Goal: Find specific page/section: Find specific page/section

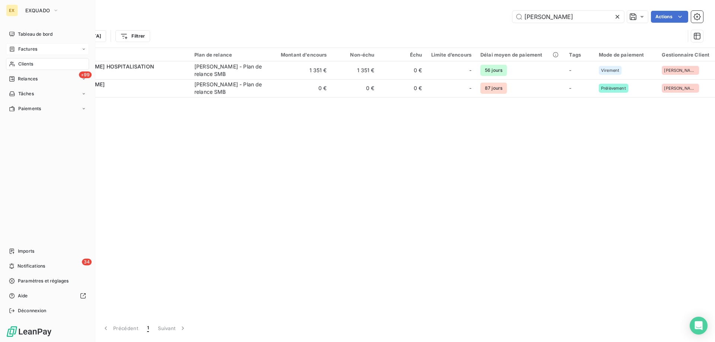
click at [18, 48] on span "Factures" at bounding box center [27, 49] width 19 height 7
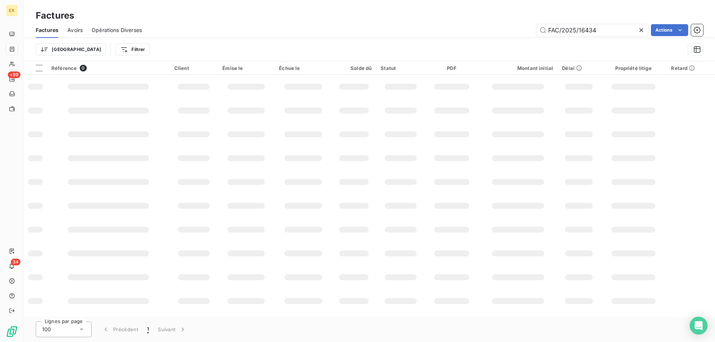
drag, startPoint x: 601, startPoint y: 32, endPoint x: 535, endPoint y: 32, distance: 66.3
click at [535, 32] on div "FAC/2025/16434 Actions" at bounding box center [427, 30] width 552 height 12
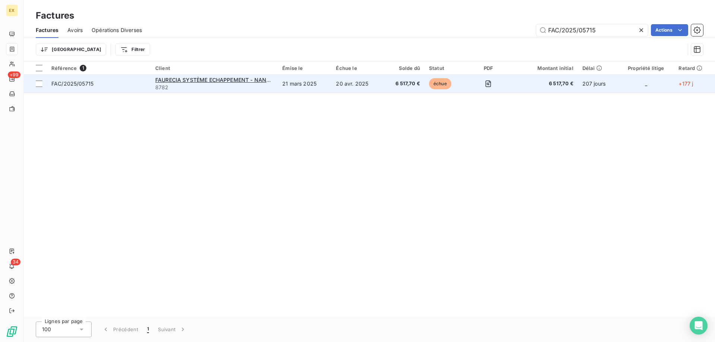
type input "FAC/2025/05715"
click at [96, 86] on span "FAC/2025/05715" at bounding box center [98, 83] width 95 height 7
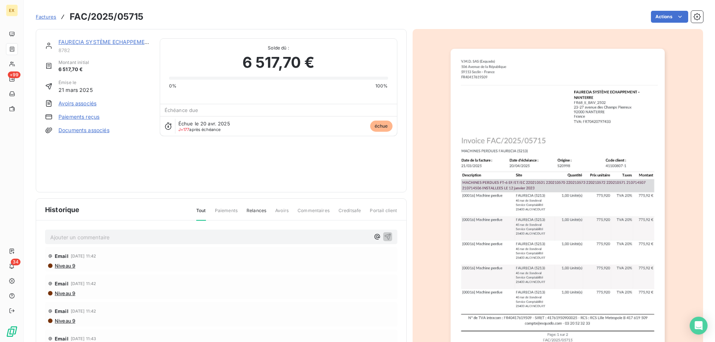
click at [90, 42] on link "FAURECIA SYSTÈME ECHAPPEMENT - NANTERRE" at bounding box center [121, 42] width 127 height 6
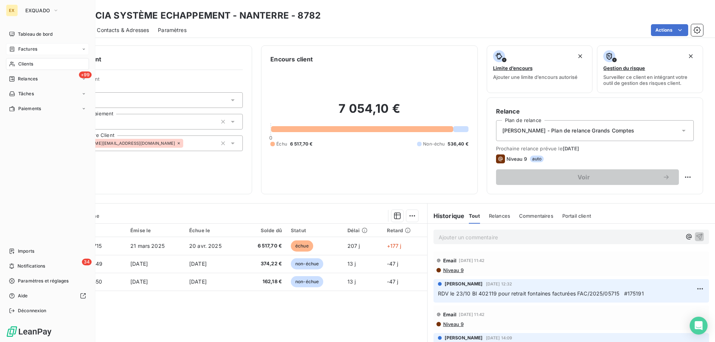
click at [19, 50] on span "Factures" at bounding box center [27, 49] width 19 height 7
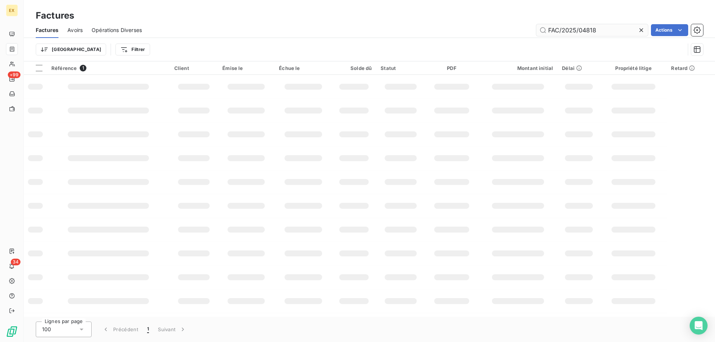
type input "FAC/2025/04818"
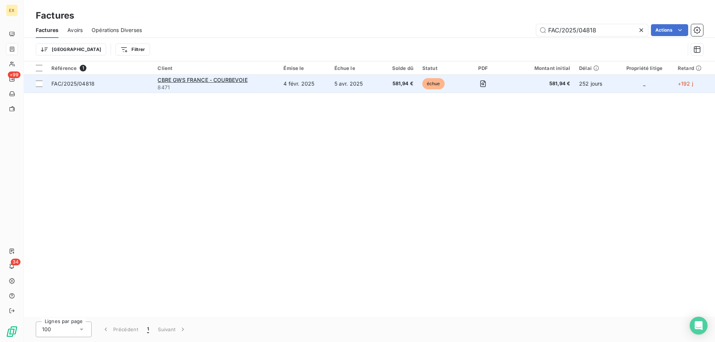
click at [133, 83] on span "FAC/2025/04818" at bounding box center [99, 83] width 97 height 7
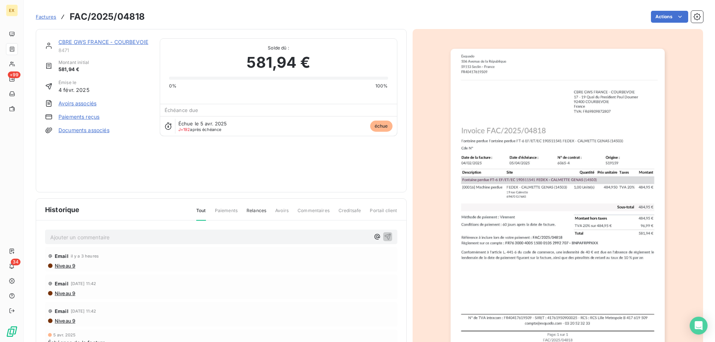
click at [121, 44] on link "CBRE GWS FRANCE - COURBEVOIE" at bounding box center [103, 42] width 90 height 6
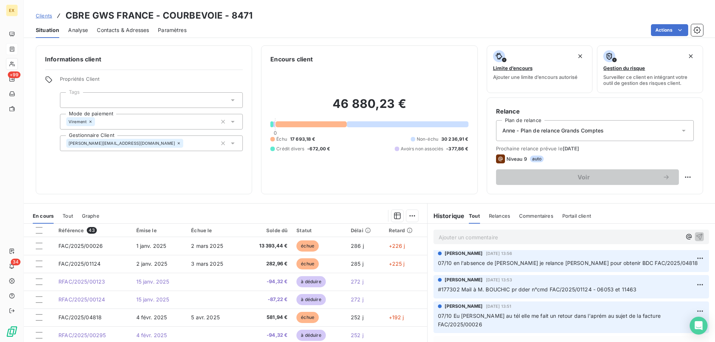
scroll to position [112, 0]
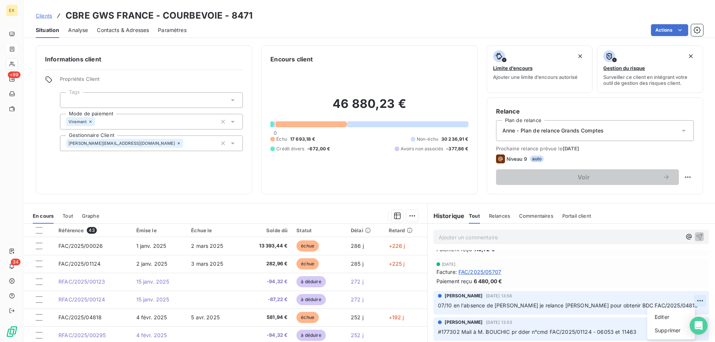
click at [690, 301] on html "EX +99 34 Clients CBRE GWS [GEOGRAPHIC_DATA] - COURBEVOIE - 8471 Situation Anal…" at bounding box center [357, 171] width 715 height 342
click at [671, 314] on div "Editer" at bounding box center [671, 317] width 42 height 12
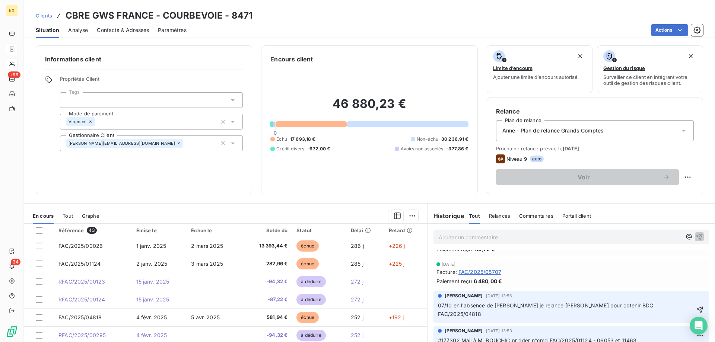
click at [679, 305] on p "07/10 en l'absence de [PERSON_NAME] je relance [PERSON_NAME] pour obtenir BDC F…" at bounding box center [566, 310] width 257 height 17
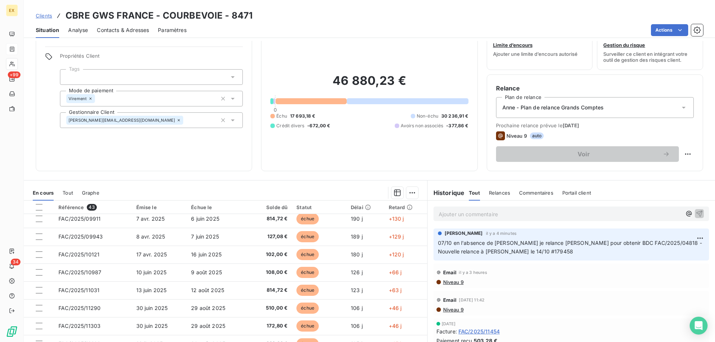
scroll to position [0, 0]
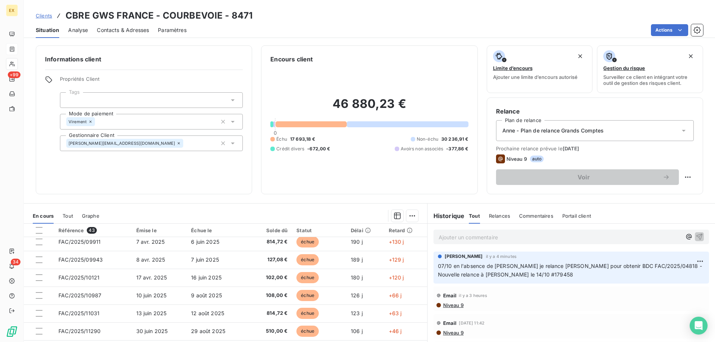
click at [486, 238] on p "Ajouter un commentaire ﻿" at bounding box center [560, 237] width 243 height 9
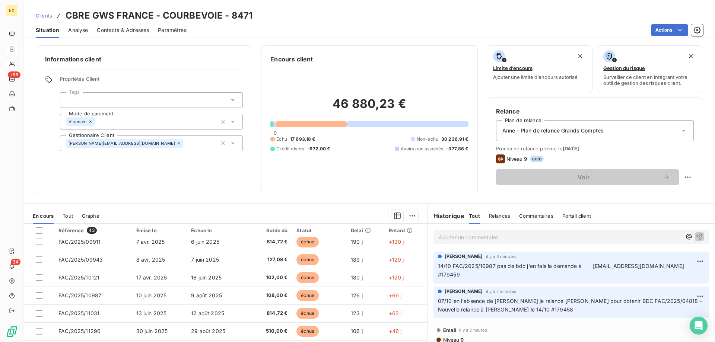
click at [480, 241] on p "Ajouter un commentaire ﻿" at bounding box center [560, 237] width 243 height 9
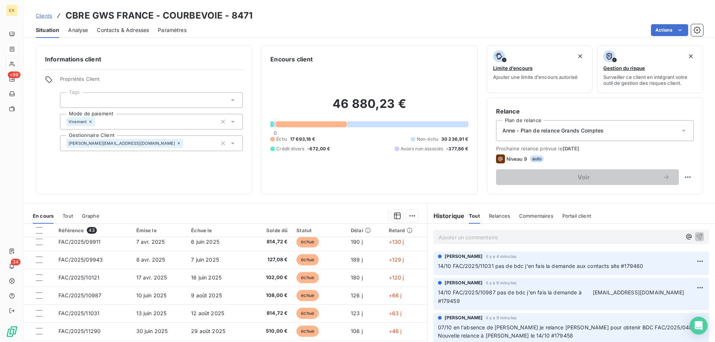
click at [465, 241] on p "Ajouter un commentaire ﻿" at bounding box center [560, 237] width 243 height 9
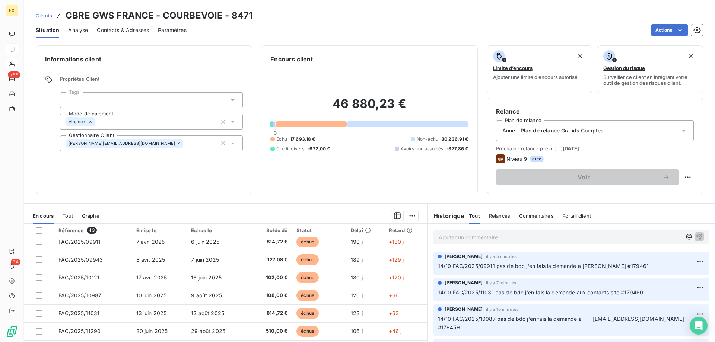
click at [38, 12] on link "Clients" at bounding box center [44, 15] width 16 height 7
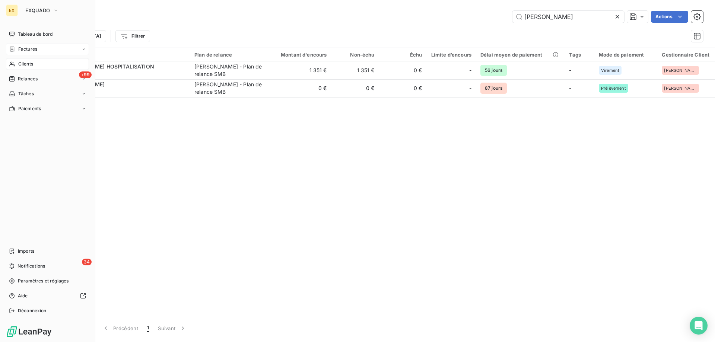
click at [19, 49] on span "Factures" at bounding box center [27, 49] width 19 height 7
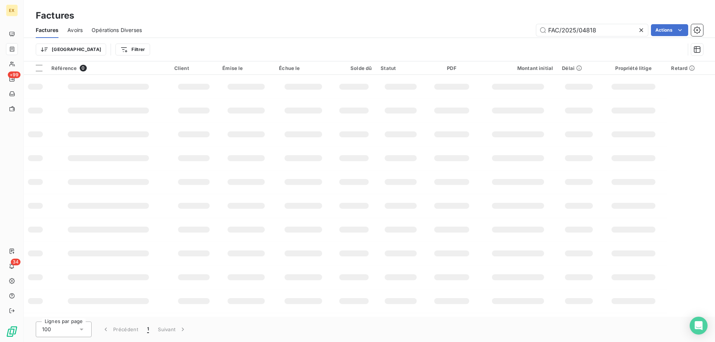
drag, startPoint x: 600, startPoint y: 30, endPoint x: 509, endPoint y: 32, distance: 90.9
click at [509, 32] on div "FAC/2025/04818 Actions" at bounding box center [427, 30] width 552 height 12
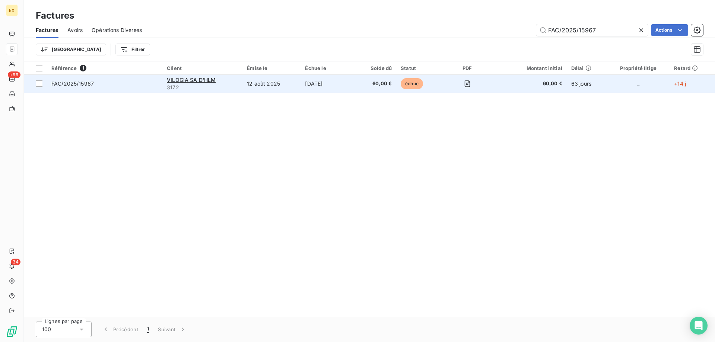
type input "FAC/2025/15967"
click at [133, 80] on span "FAC/2025/15967" at bounding box center [104, 83] width 107 height 7
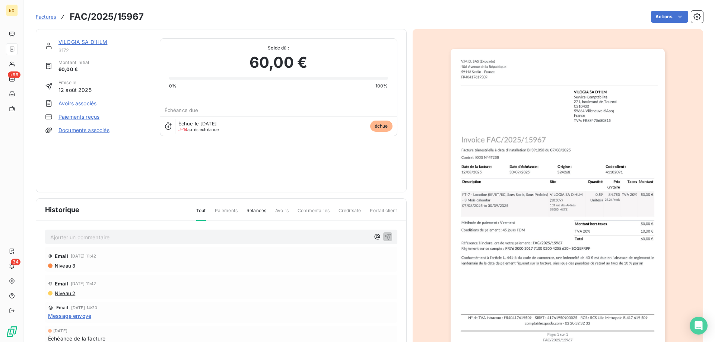
click at [95, 42] on link "VILOGIA SA D'HLM" at bounding box center [82, 42] width 49 height 6
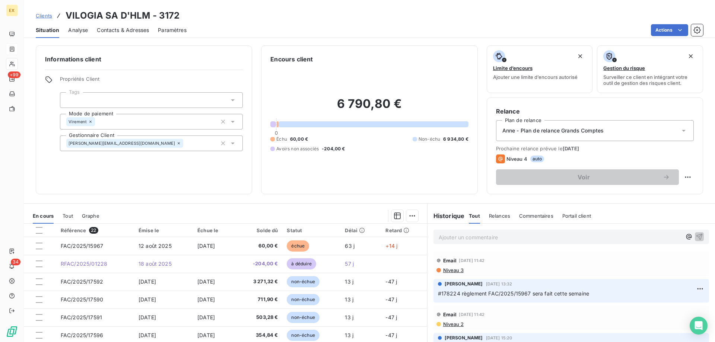
click at [505, 234] on p "Ajouter un commentaire ﻿" at bounding box center [560, 237] width 243 height 9
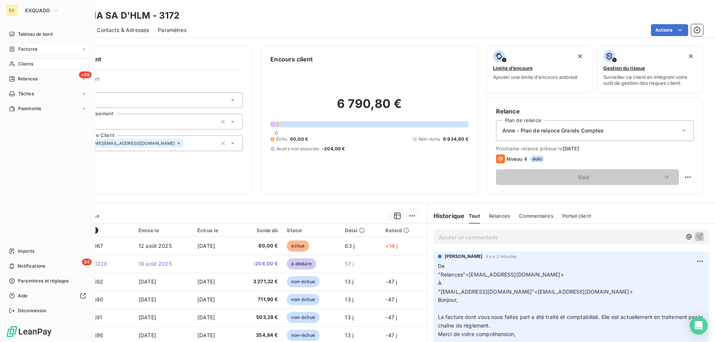
click at [13, 47] on icon at bounding box center [12, 49] width 6 height 6
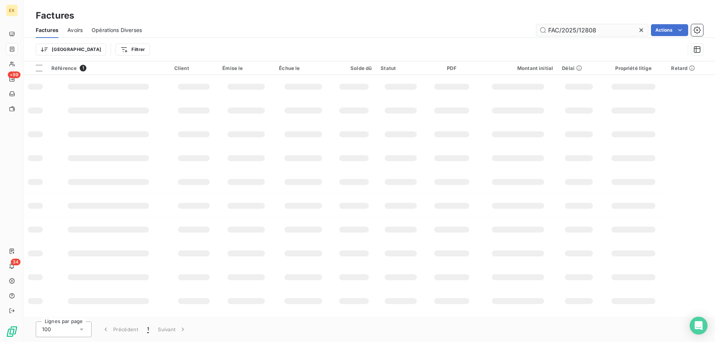
type input "FAC/2025/12808"
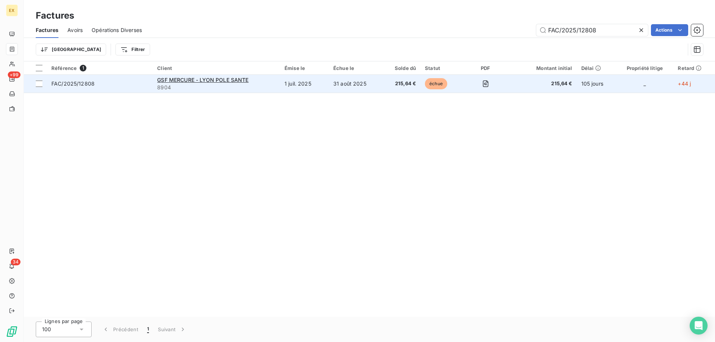
click at [128, 84] on span "FAC/2025/12808" at bounding box center [99, 83] width 97 height 7
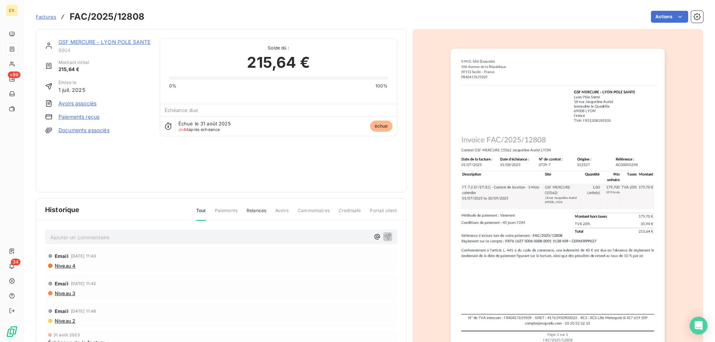
click at [101, 44] on link "GSF MERCURE - LYON POLE SANTE" at bounding box center [104, 42] width 92 height 6
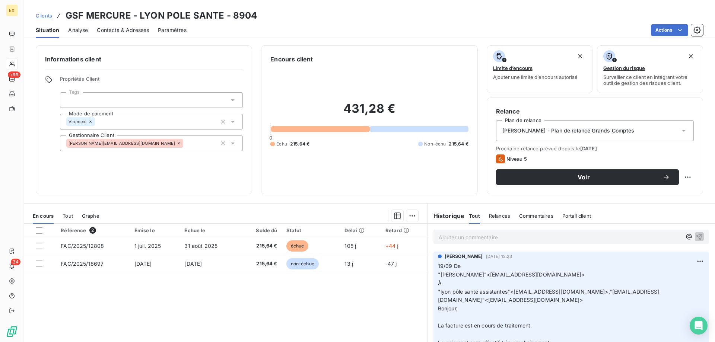
click at [520, 233] on p "Ajouter un commentaire ﻿" at bounding box center [560, 237] width 243 height 9
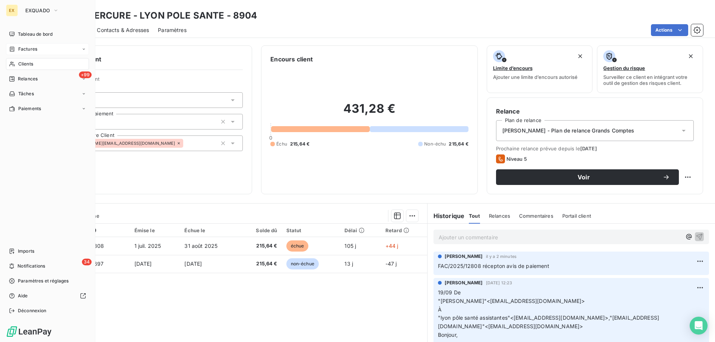
drag, startPoint x: 22, startPoint y: 49, endPoint x: 18, endPoint y: 48, distance: 3.9
click at [18, 48] on span "Factures" at bounding box center [27, 49] width 19 height 7
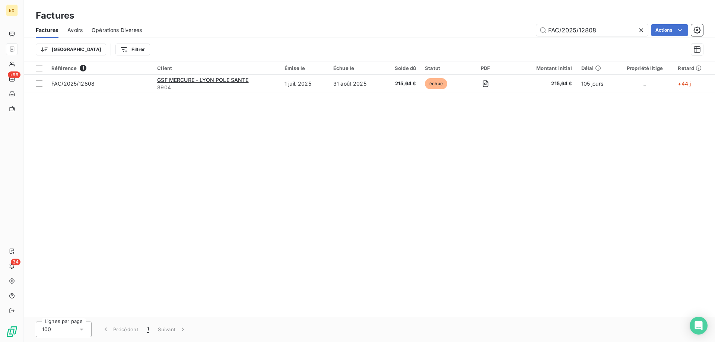
drag, startPoint x: 610, startPoint y: 28, endPoint x: 489, endPoint y: 29, distance: 121.0
click at [489, 29] on div "FAC/2025/12808 Actions" at bounding box center [427, 30] width 552 height 12
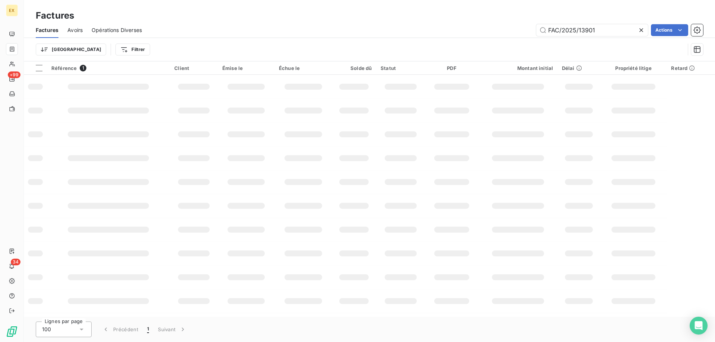
type input "FAC/2025/13901"
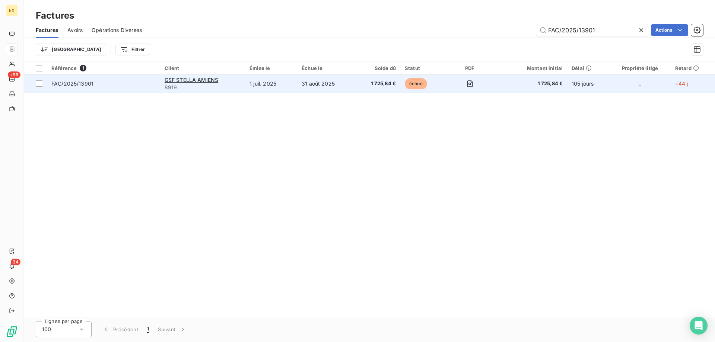
click at [109, 90] on td "FAC/2025/13901" at bounding box center [103, 84] width 113 height 18
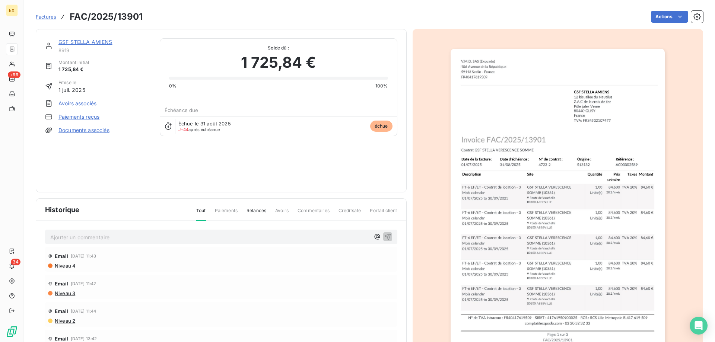
click at [91, 44] on link "GSF STELLA AMIENS" at bounding box center [85, 42] width 54 height 6
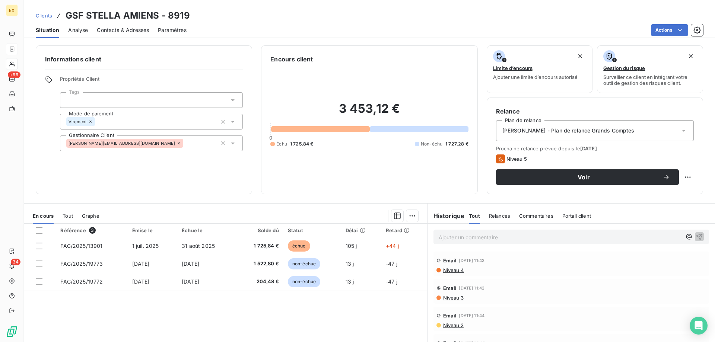
click at [485, 235] on p "Ajouter un commentaire ﻿" at bounding box center [560, 237] width 243 height 9
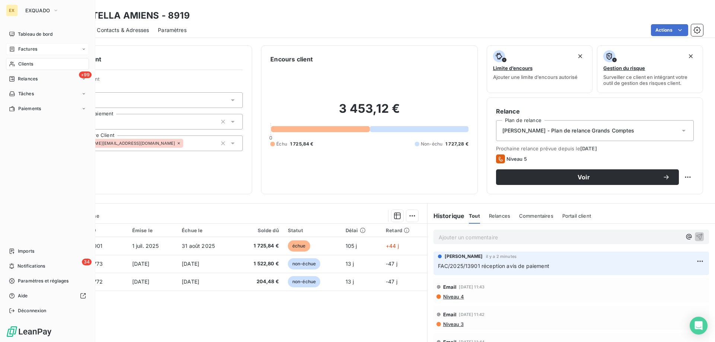
click at [12, 53] on div "Factures" at bounding box center [47, 49] width 83 height 12
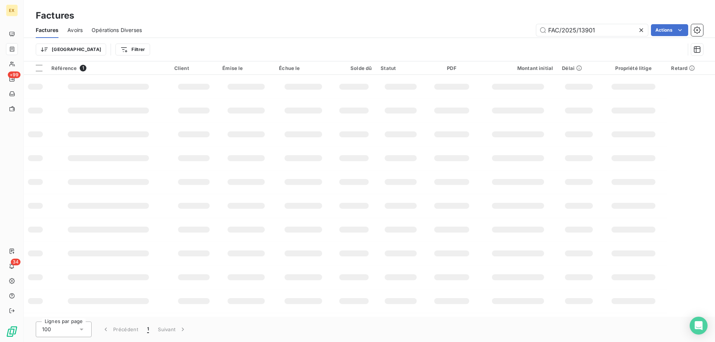
drag, startPoint x: 604, startPoint y: 29, endPoint x: 520, endPoint y: 28, distance: 84.9
click at [520, 28] on div "FAC/2025/13901 Actions" at bounding box center [427, 30] width 552 height 12
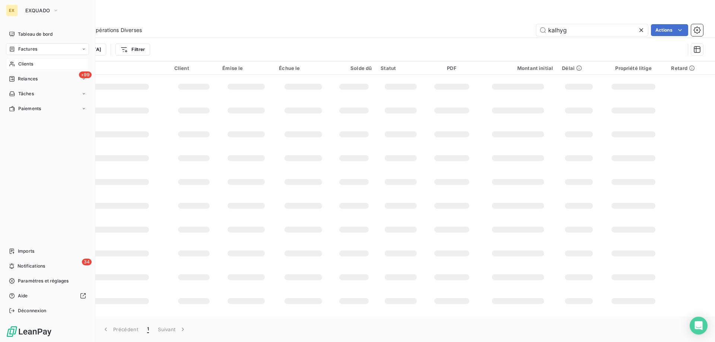
type input "kalhyg"
click at [20, 61] on span "Clients" at bounding box center [25, 64] width 15 height 7
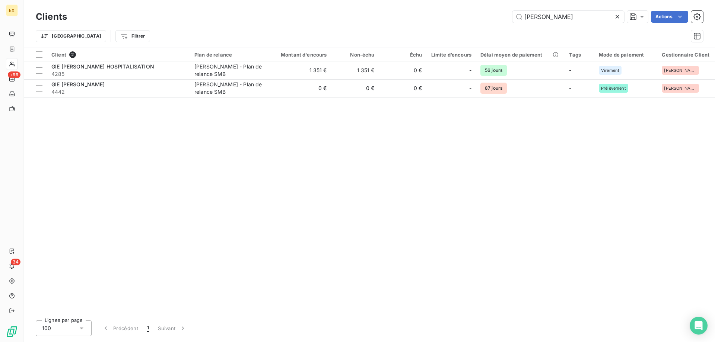
drag, startPoint x: 584, startPoint y: 20, endPoint x: 490, endPoint y: 18, distance: 93.5
click at [491, 17] on div "[PERSON_NAME] Actions" at bounding box center [389, 17] width 627 height 12
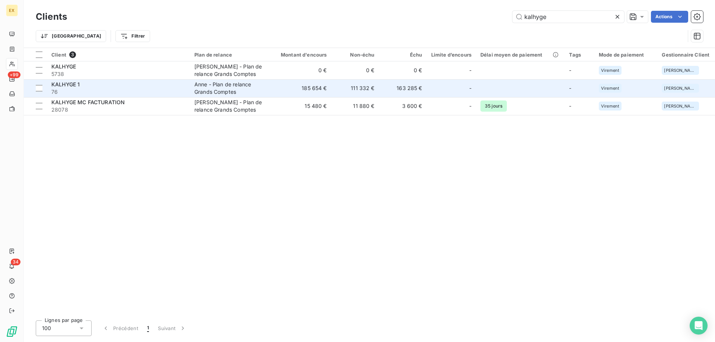
type input "kalhyge"
click at [118, 92] on span "76" at bounding box center [118, 91] width 134 height 7
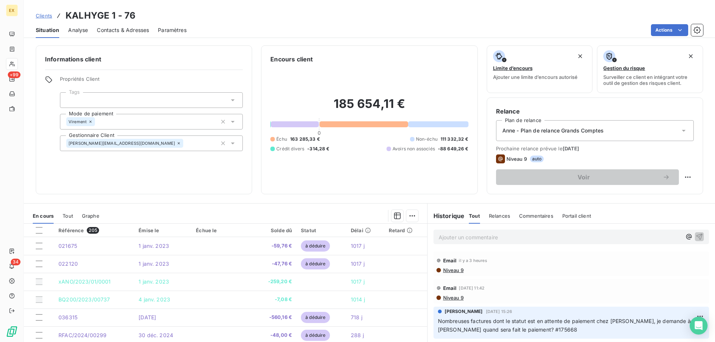
click at [445, 239] on p "Ajouter un commentaire ﻿" at bounding box center [560, 237] width 243 height 9
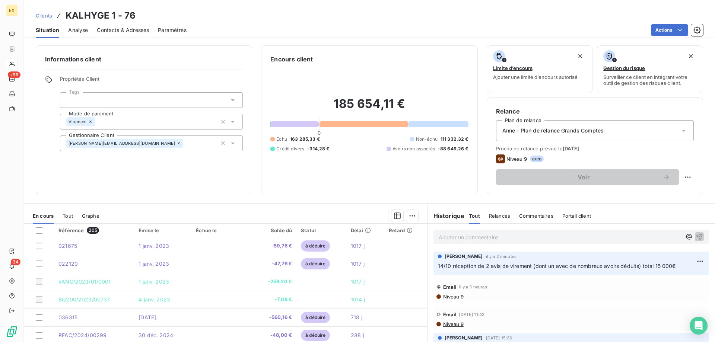
click at [695, 263] on div "[PERSON_NAME] il y a 2 minutes 14/10 réception de 2 avis de virement (dont un a…" at bounding box center [571, 263] width 276 height 23
click at [691, 262] on html "EX +99 34 Clients KALHYGE 1 - 76 Situation Analyse Contacts & Adresses Paramètr…" at bounding box center [357, 171] width 715 height 342
click at [682, 274] on div "Editer" at bounding box center [671, 278] width 42 height 12
click at [45, 18] on span "Clients" at bounding box center [44, 16] width 16 height 6
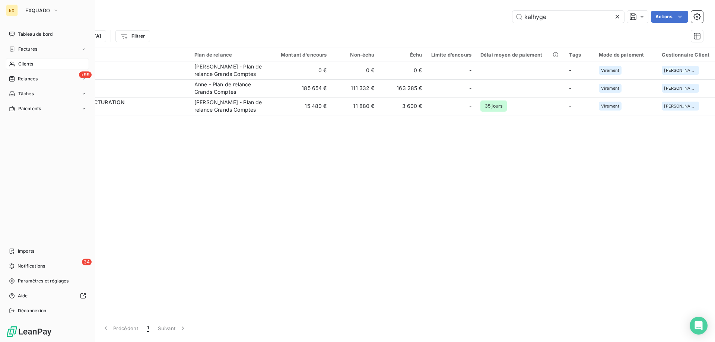
click at [26, 48] on span "Factures" at bounding box center [27, 49] width 19 height 7
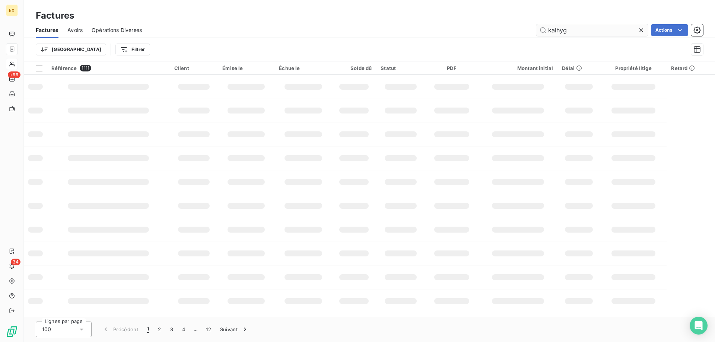
click at [537, 29] on input "kalhyg" at bounding box center [592, 30] width 112 height 12
type input "FAC/2025/10887"
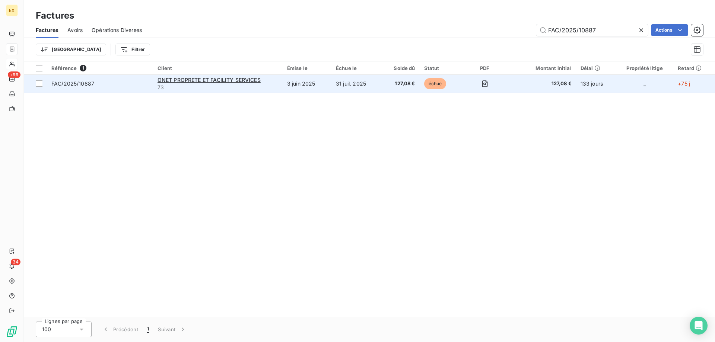
click at [106, 84] on span "FAC/2025/10887" at bounding box center [99, 83] width 97 height 7
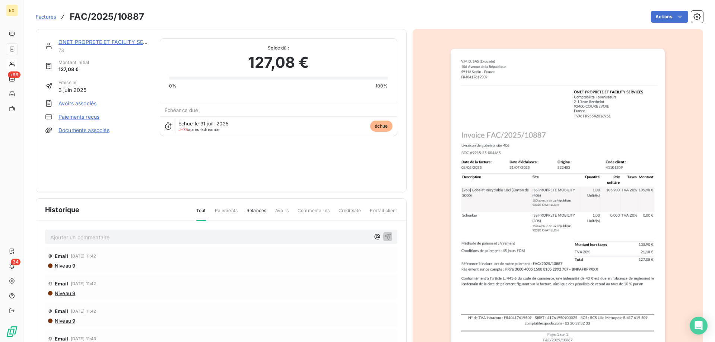
click at [98, 41] on link "ONET PROPRETE ET FACILITY SERVICES" at bounding box center [110, 42] width 104 height 6
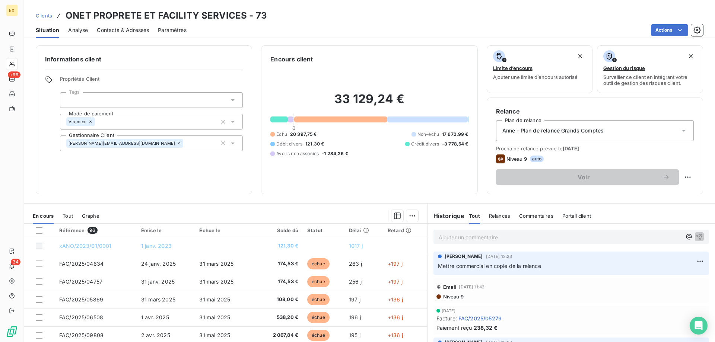
click at [469, 239] on p "Ajouter un commentaire ﻿" at bounding box center [560, 237] width 243 height 9
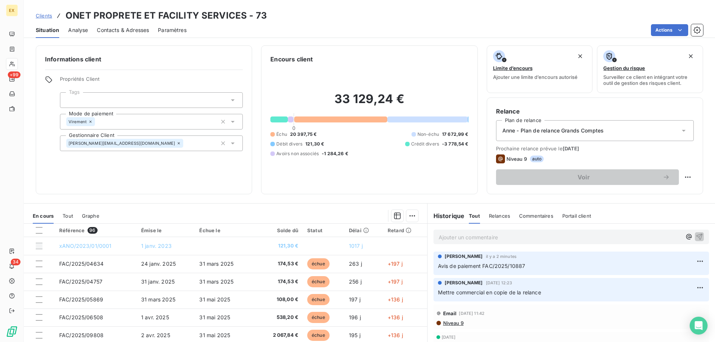
click at [504, 239] on p "Ajouter un commentaire ﻿" at bounding box center [560, 237] width 243 height 9
click at [460, 236] on span "Mail reçu e [PERSON_NAME] El Gharib" at bounding box center [487, 236] width 96 height 6
click at [533, 239] on p "Mail reçu de [PERSON_NAME] El Gharib" at bounding box center [560, 237] width 243 height 9
click at [545, 237] on p "Mail reçu de [PERSON_NAME] El Gharib:" at bounding box center [560, 237] width 243 height 9
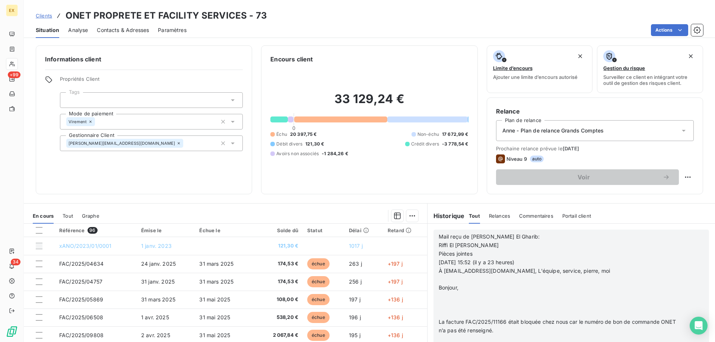
click at [439, 237] on span "Mail reçu de [PERSON_NAME] El Gharib:" at bounding box center [489, 236] width 101 height 6
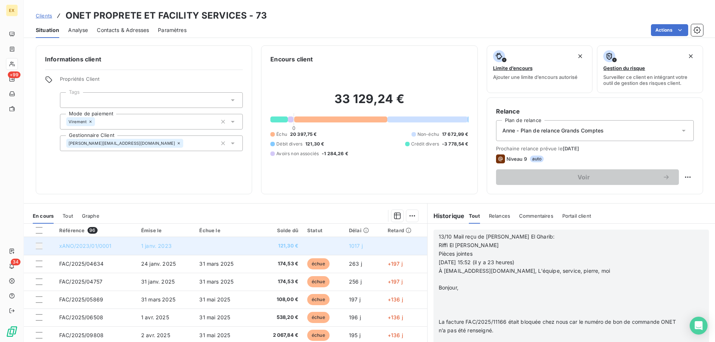
drag, startPoint x: 526, startPoint y: 264, endPoint x: 420, endPoint y: 253, distance: 106.7
click at [420, 253] on div "En cours Tout Graphe Référence 96 Émise le Échue le Solde dû Statut Délai Retar…" at bounding box center [369, 296] width 691 height 186
